Goal: Task Accomplishment & Management: Manage account settings

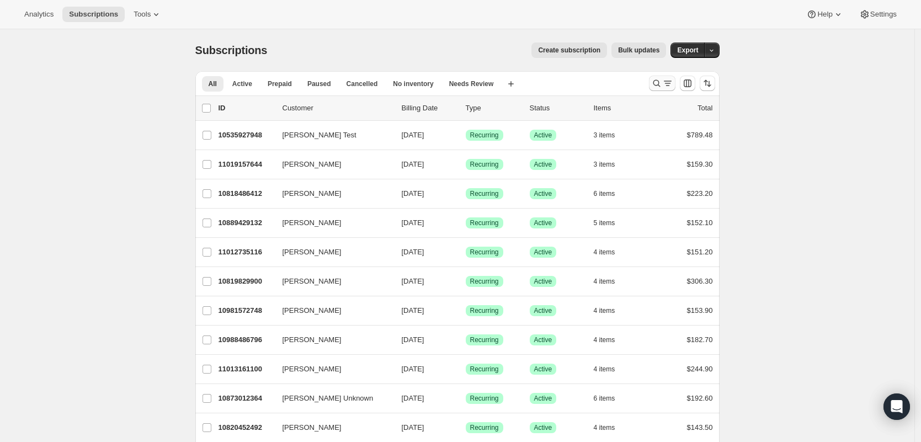
click at [668, 79] on icon "Search and filter results" at bounding box center [667, 83] width 11 height 11
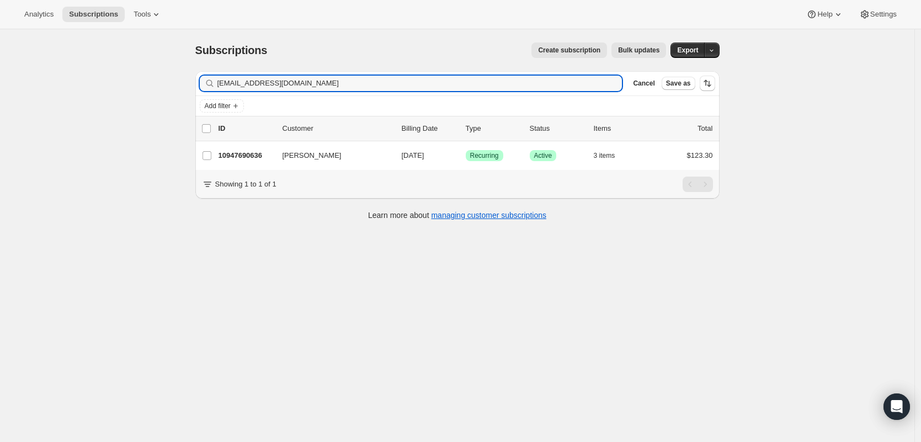
type input "[EMAIL_ADDRESS][DOMAIN_NAME]"
click at [249, 154] on p "10947690636" at bounding box center [245, 155] width 55 height 11
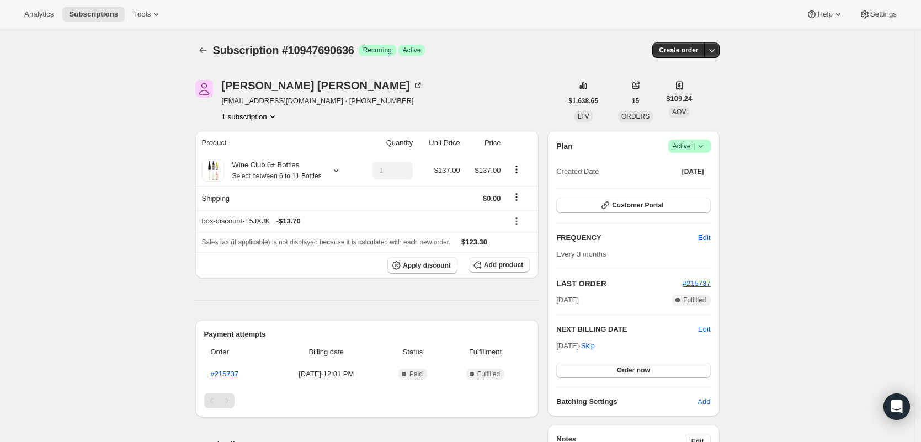
click at [703, 142] on icon at bounding box center [700, 146] width 11 height 11
click at [700, 185] on span "Cancel subscription" at bounding box center [689, 187] width 62 height 8
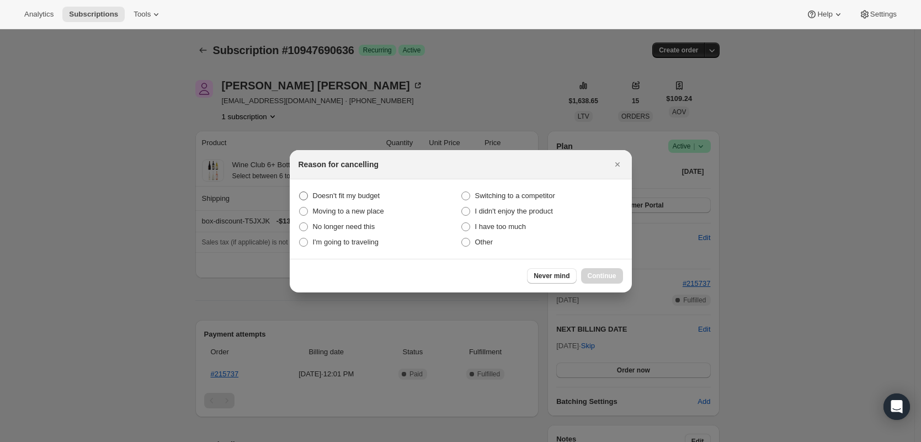
click at [369, 194] on span "Doesn't fit my budget" at bounding box center [346, 195] width 67 height 8
click at [300, 192] on budget "Doesn't fit my budget" at bounding box center [299, 191] width 1 height 1
radio budget "true"
click at [597, 276] on span "Continue" at bounding box center [602, 275] width 29 height 9
click at [597, 276] on button "Continue" at bounding box center [602, 275] width 42 height 15
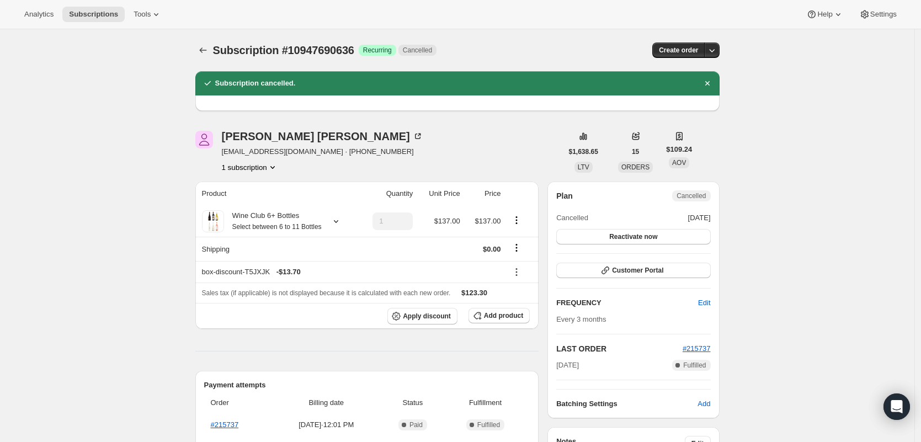
click at [228, 49] on span "Subscription #10947690636" at bounding box center [283, 50] width 141 height 12
click at [209, 52] on icon "Subscriptions" at bounding box center [202, 50] width 11 height 11
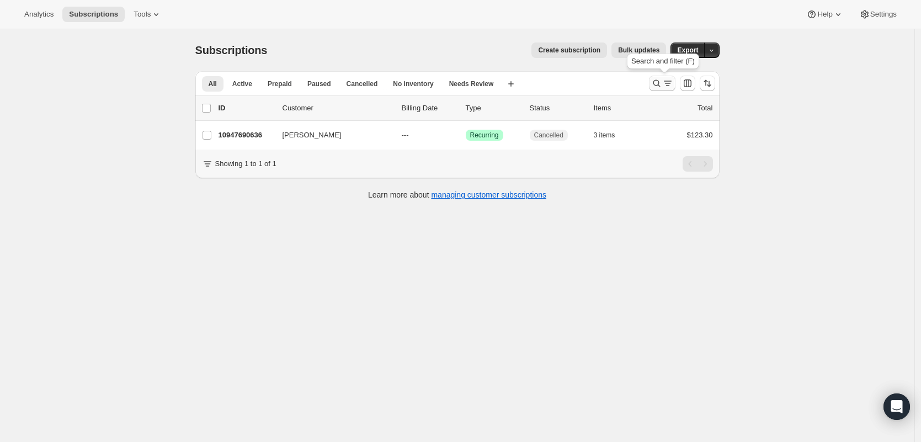
click at [670, 88] on button "Search and filter results" at bounding box center [662, 83] width 26 height 15
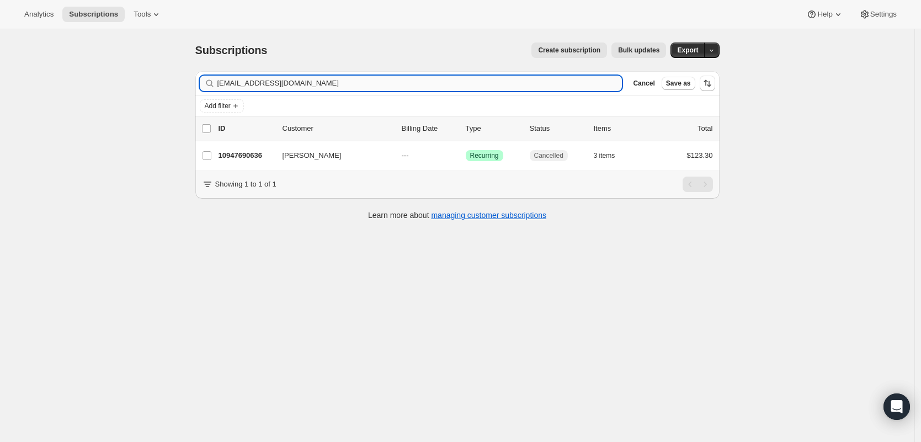
click at [482, 84] on input "[EMAIL_ADDRESS][DOMAIN_NAME]" at bounding box center [419, 83] width 405 height 15
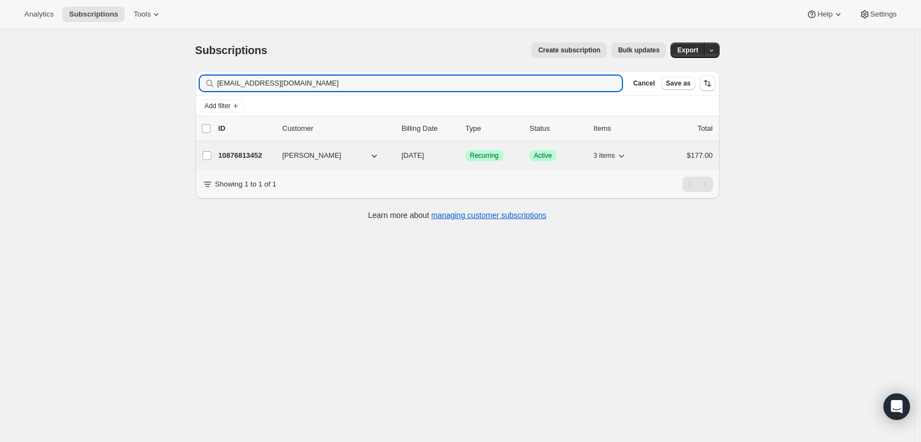
type input "[EMAIL_ADDRESS][DOMAIN_NAME]"
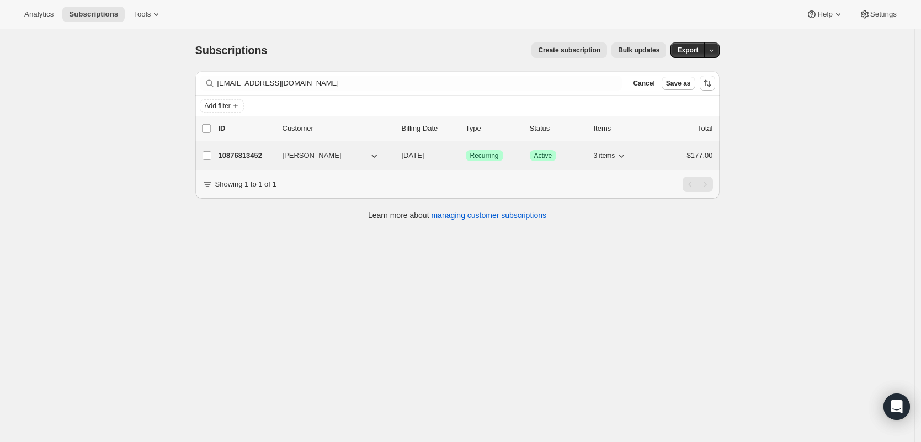
click at [234, 156] on p "10876813452" at bounding box center [245, 155] width 55 height 11
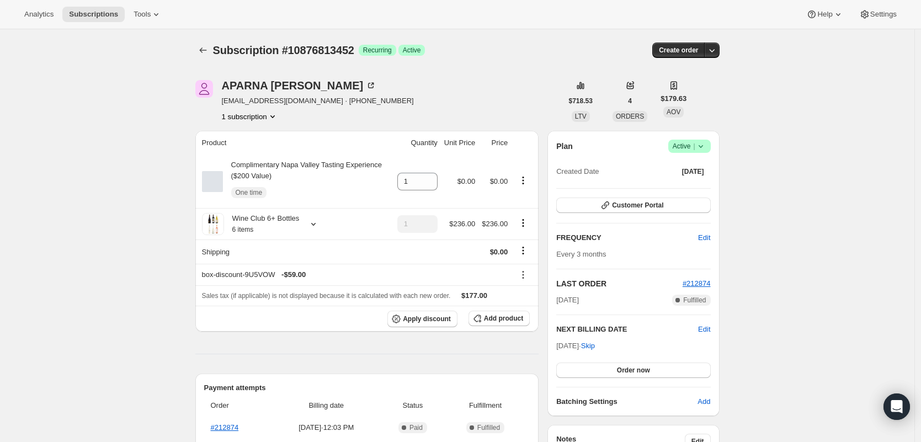
click at [706, 149] on icon at bounding box center [700, 146] width 11 height 11
click at [688, 185] on span "Cancel subscription" at bounding box center [689, 187] width 62 height 8
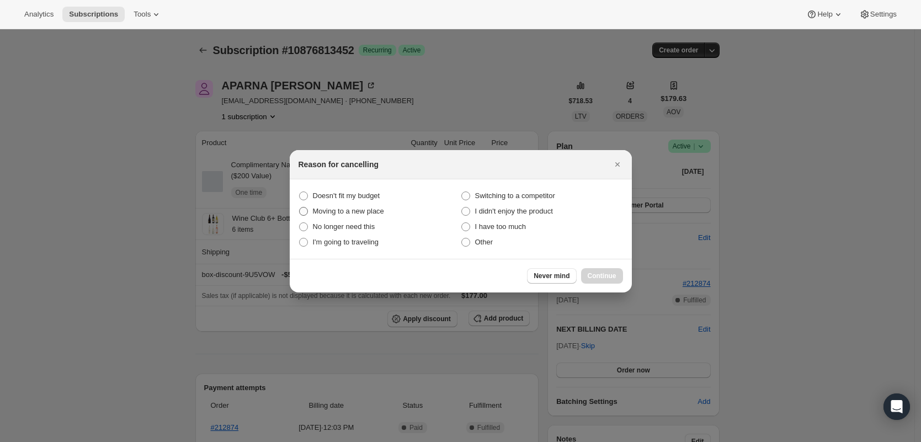
click at [369, 197] on span "Doesn't fit my budget" at bounding box center [346, 195] width 67 height 8
click at [300, 192] on budget "Doesn't fit my budget" at bounding box center [299, 191] width 1 height 1
radio budget "true"
click at [616, 271] on button "Continue" at bounding box center [602, 275] width 42 height 15
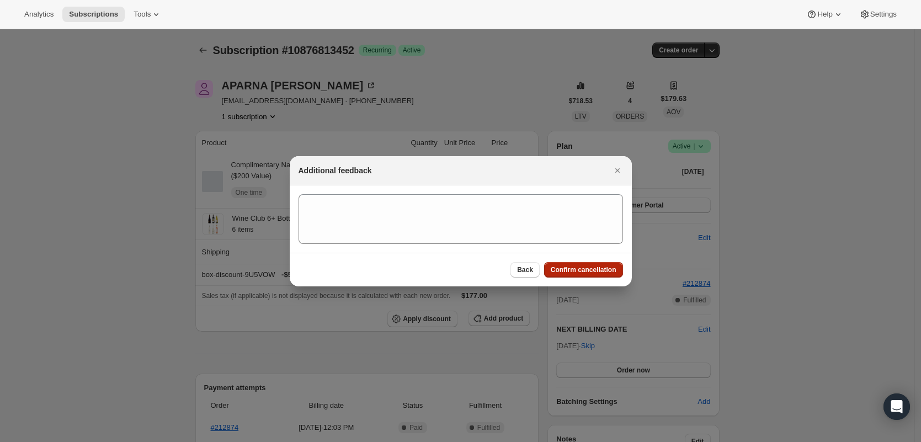
click at [616, 271] on button "Confirm cancellation" at bounding box center [583, 269] width 79 height 15
